Goal: Find contact information: Find contact information

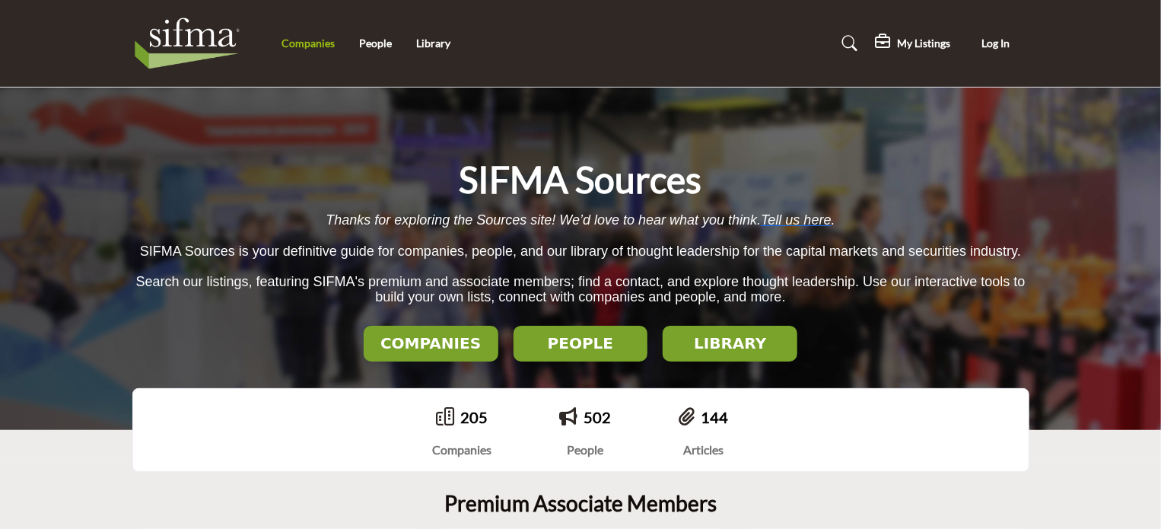
click at [304, 48] on link "Companies" at bounding box center [307, 43] width 53 height 13
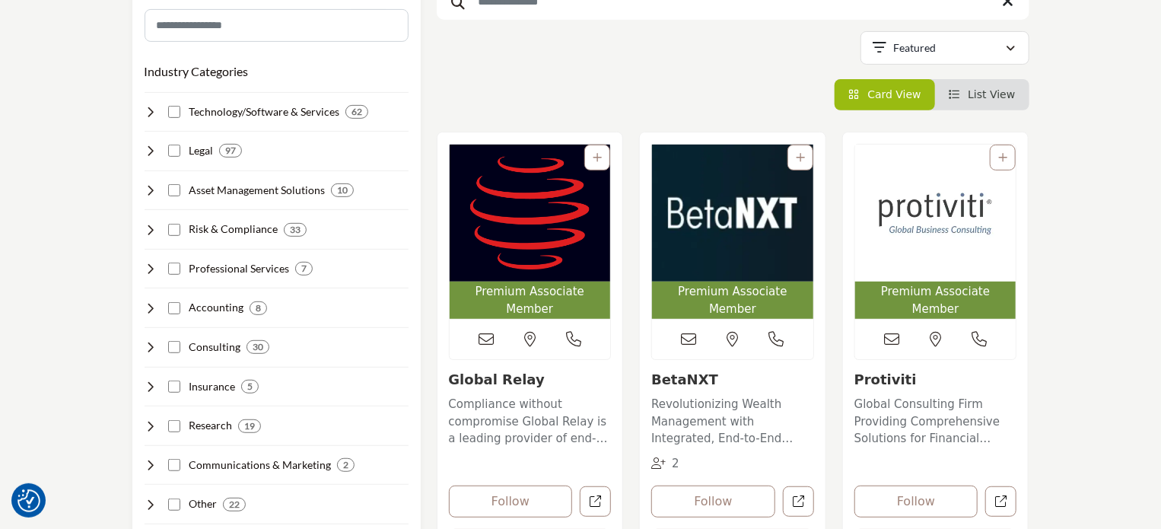
scroll to position [304, 0]
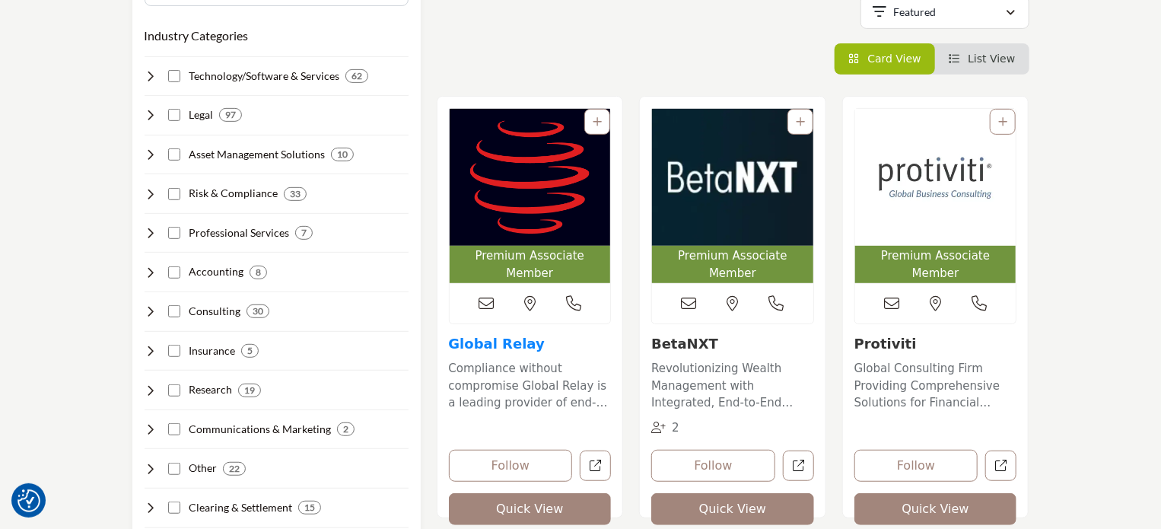
click at [493, 335] on link "Global Relay" at bounding box center [497, 343] width 96 height 16
click at [867, 335] on link "Protiviti" at bounding box center [885, 343] width 62 height 16
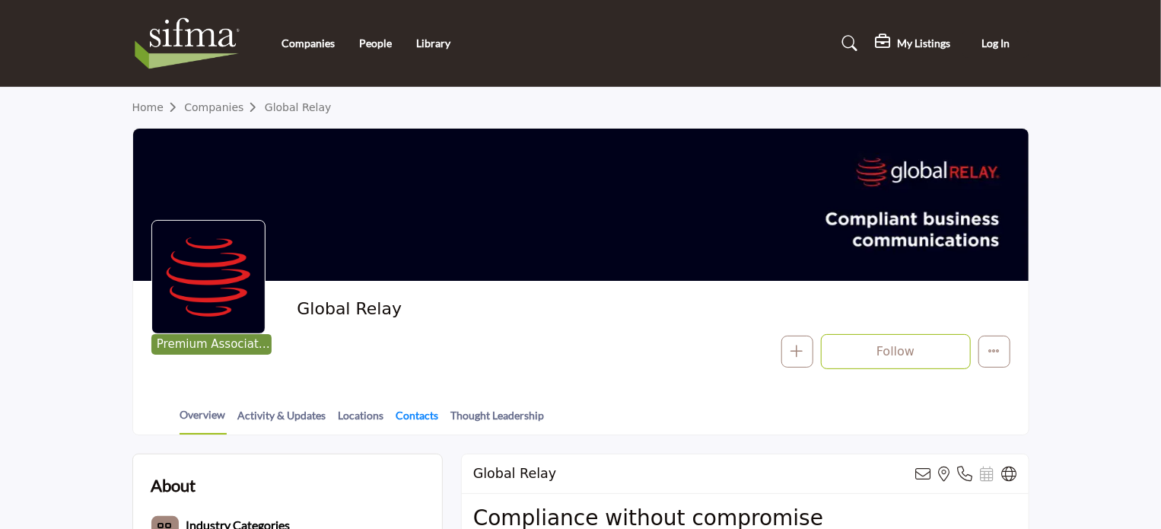
click at [408, 418] on link "Contacts" at bounding box center [417, 420] width 44 height 27
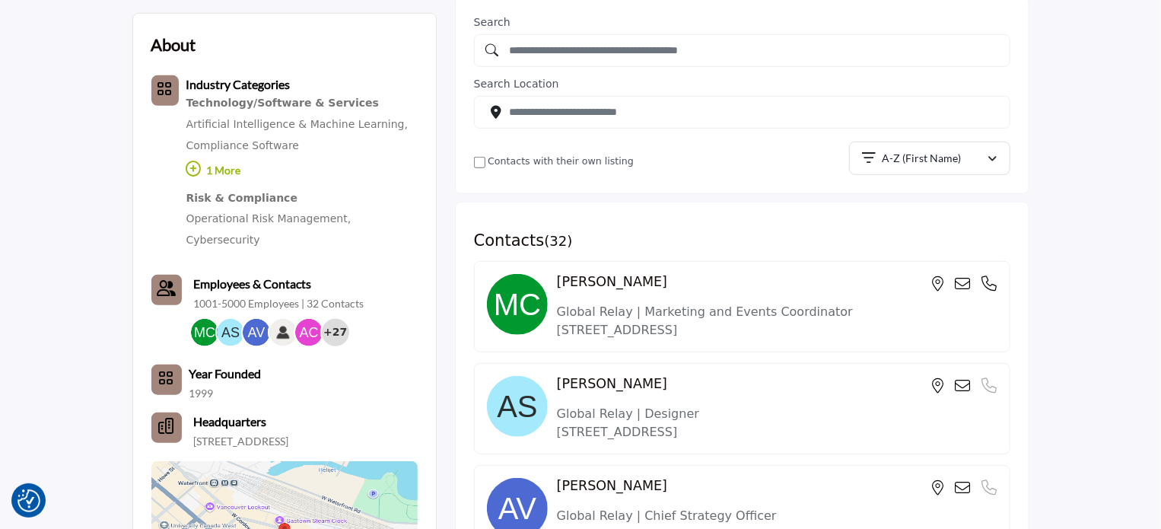
scroll to position [431, 0]
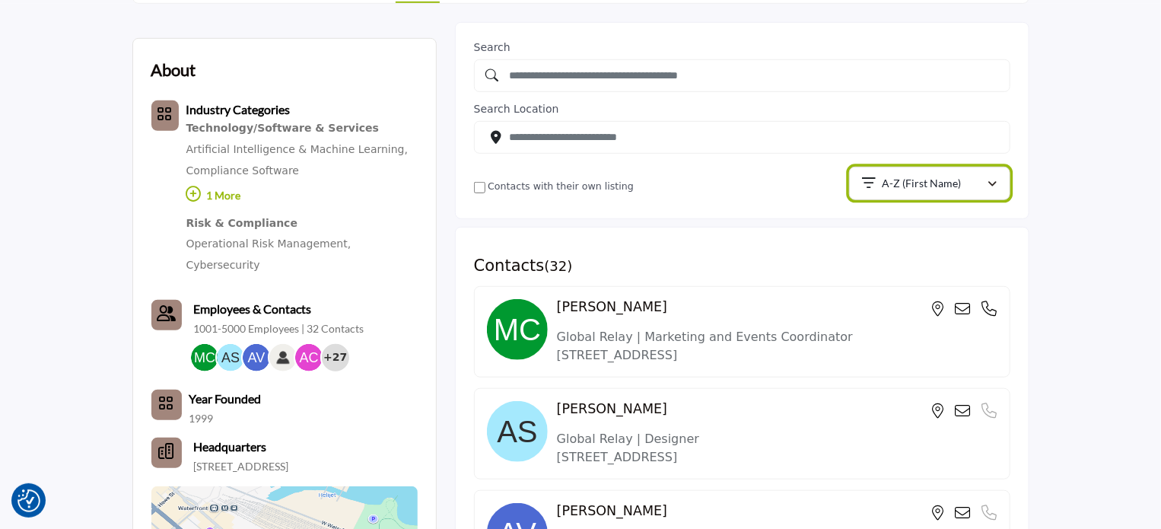
click at [903, 188] on p "A-Z (First Name)" at bounding box center [920, 183] width 79 height 15
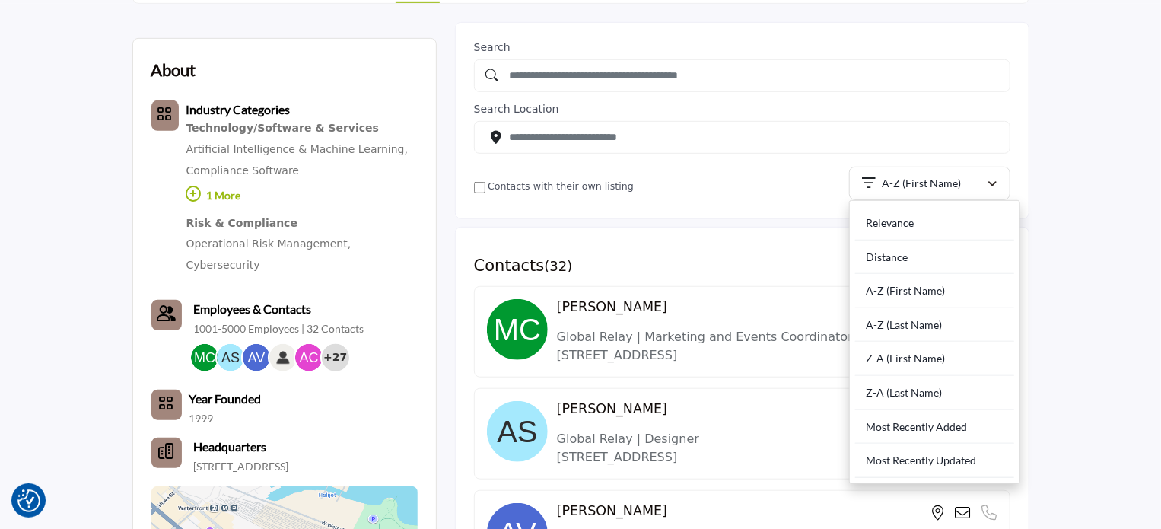
click at [761, 195] on div "Contacts with their own listing" at bounding box center [661, 188] width 375 height 18
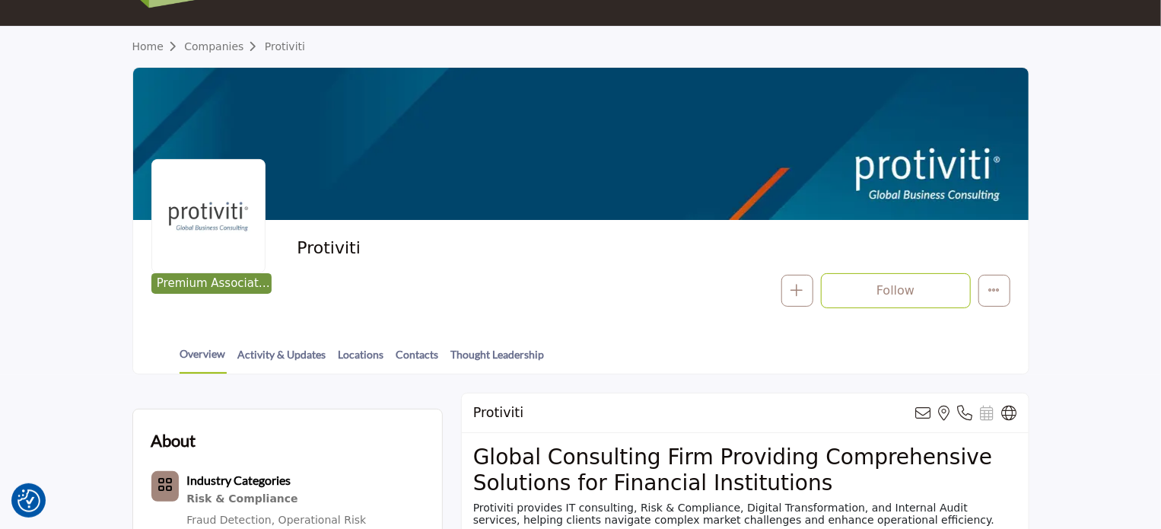
scroll to position [152, 0]
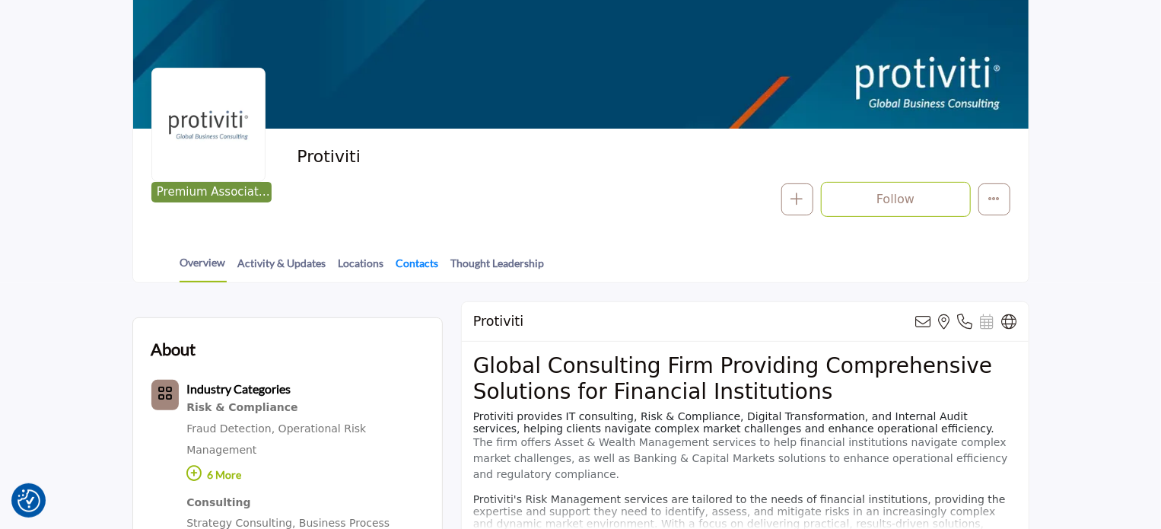
click at [405, 262] on link "Contacts" at bounding box center [417, 268] width 44 height 27
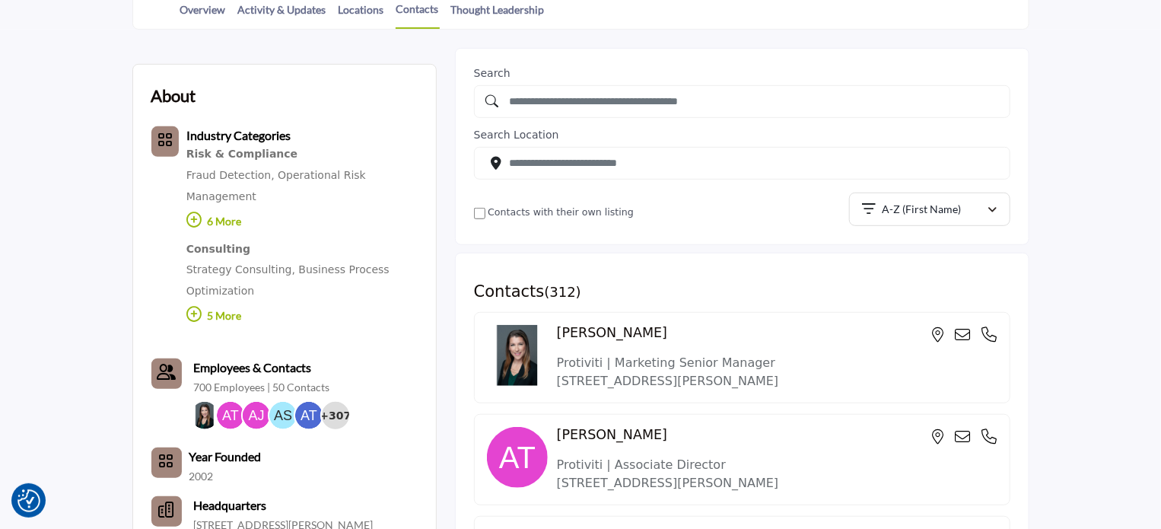
scroll to position [395, 0]
